Goal: Information Seeking & Learning: Learn about a topic

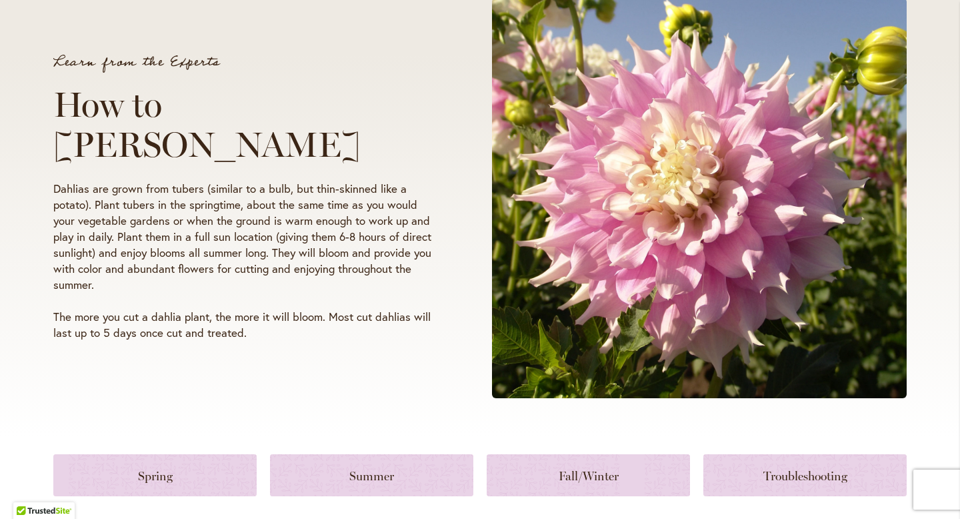
scroll to position [365, 0]
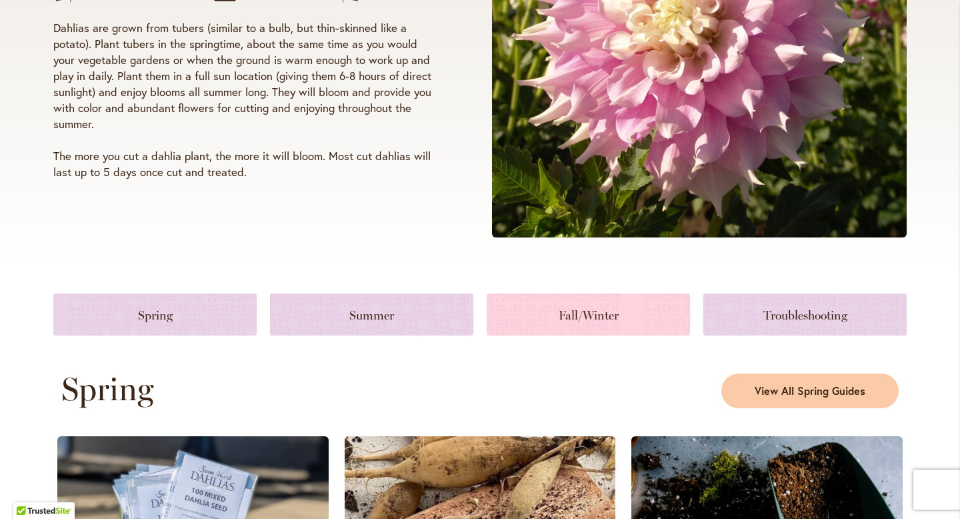
type input "**********"
click at [571, 304] on link at bounding box center [588, 314] width 203 height 42
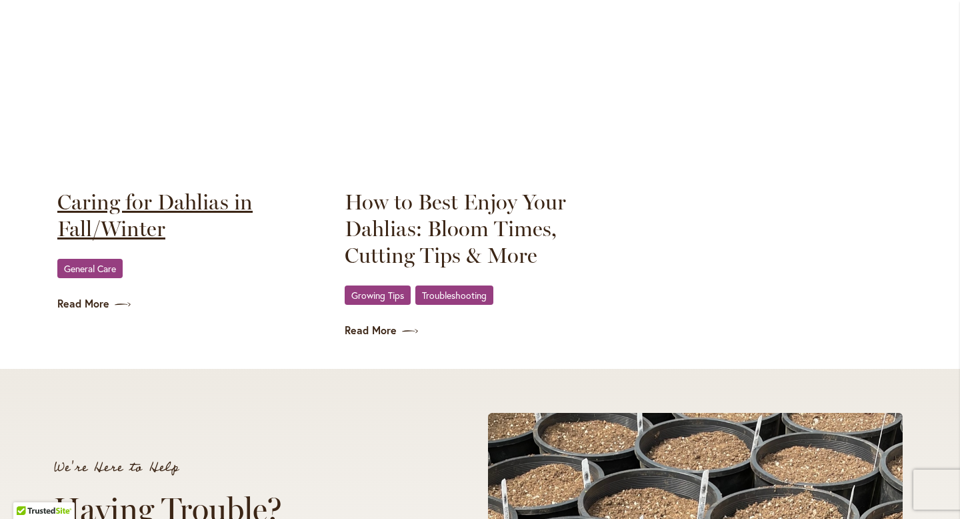
scroll to position [1905, 0]
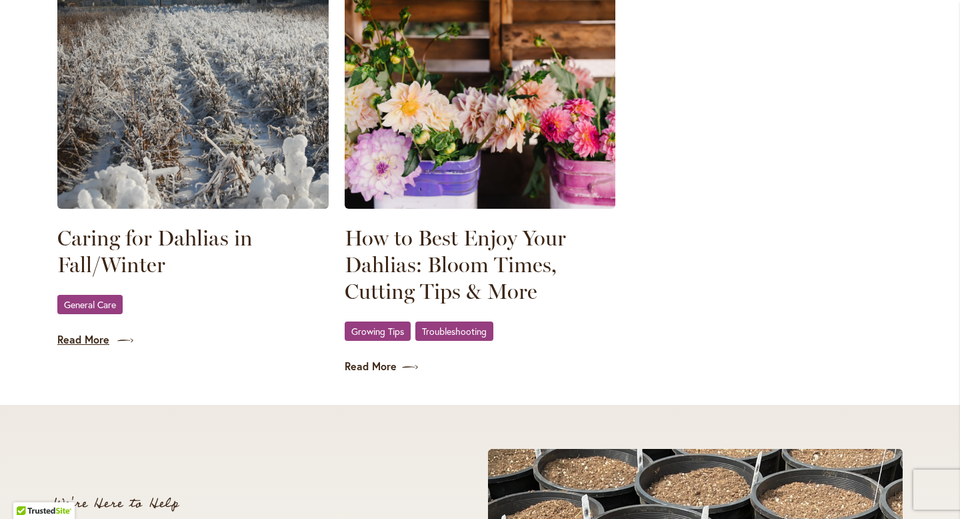
click at [83, 341] on link "Read More" at bounding box center [192, 339] width 271 height 15
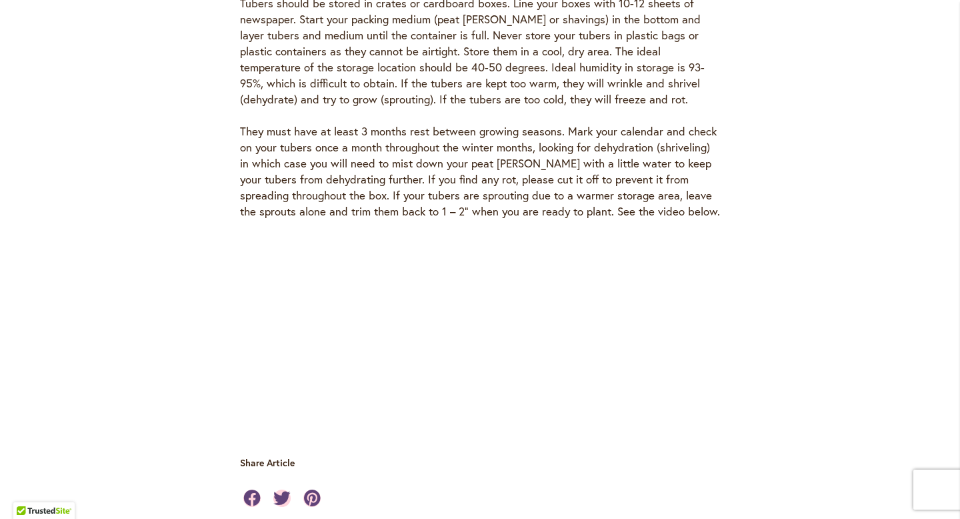
scroll to position [3895, 0]
